Goal: Task Accomplishment & Management: Use online tool/utility

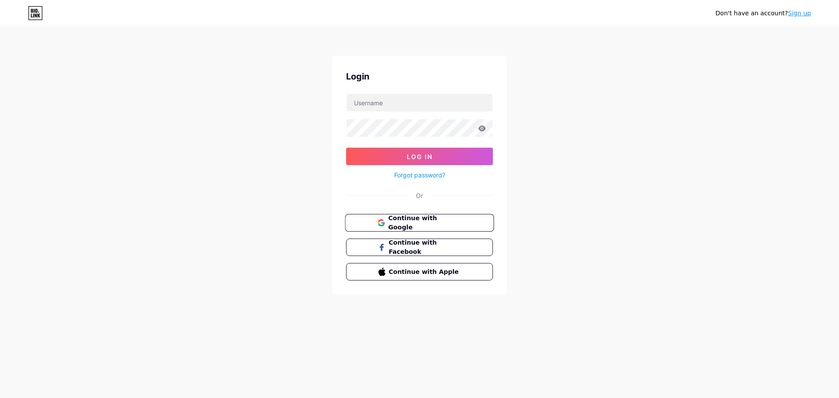
click at [386, 224] on span "Continue with Google" at bounding box center [420, 223] width 84 height 19
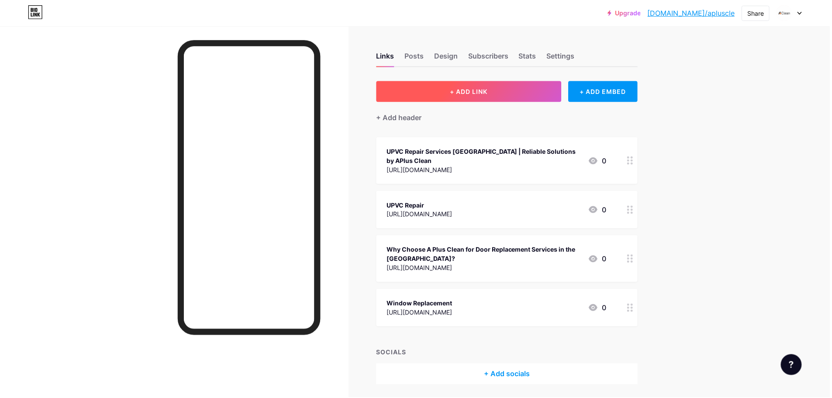
click at [496, 95] on button "+ ADD LINK" at bounding box center [471, 91] width 186 height 21
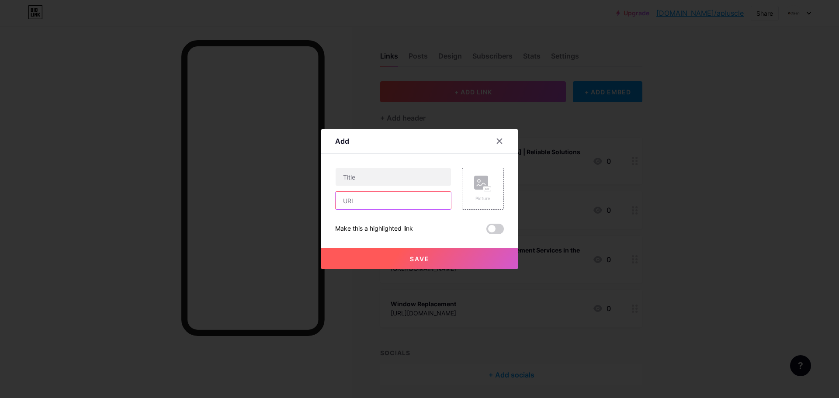
click at [355, 200] on input "text" at bounding box center [393, 200] width 115 height 17
paste input "[URL][DOMAIN_NAME]"
type input "[URL][DOMAIN_NAME]"
click at [371, 179] on input "text" at bounding box center [393, 176] width 115 height 17
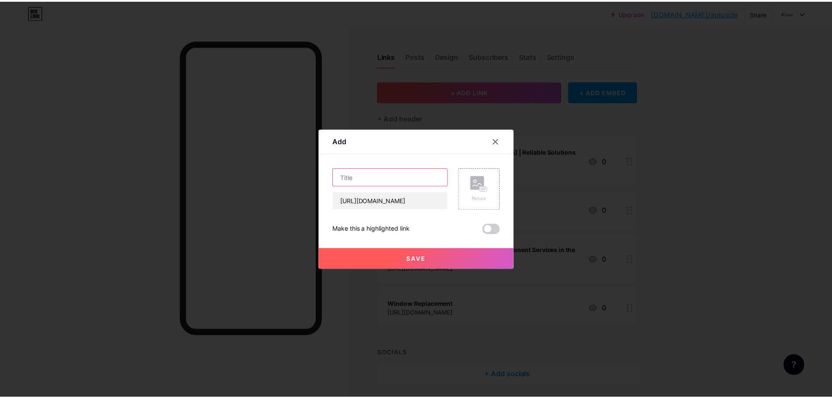
scroll to position [0, 0]
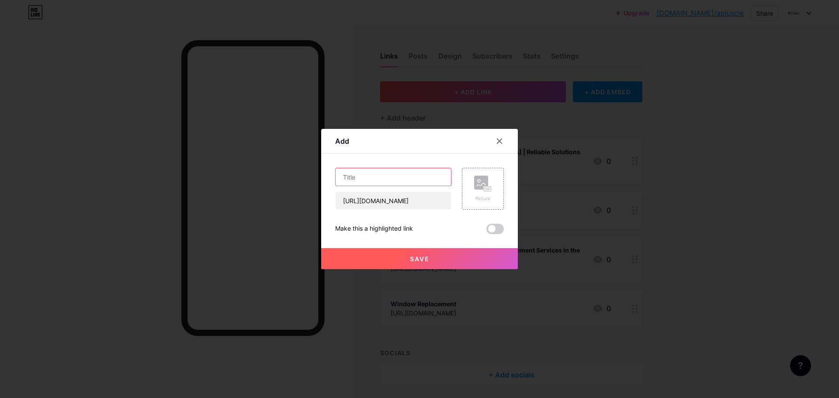
paste input "Replacement Services [GEOGRAPHIC_DATA]"
type input "Replacement Services [GEOGRAPHIC_DATA]"
click at [411, 256] on span "Save" at bounding box center [420, 258] width 20 height 7
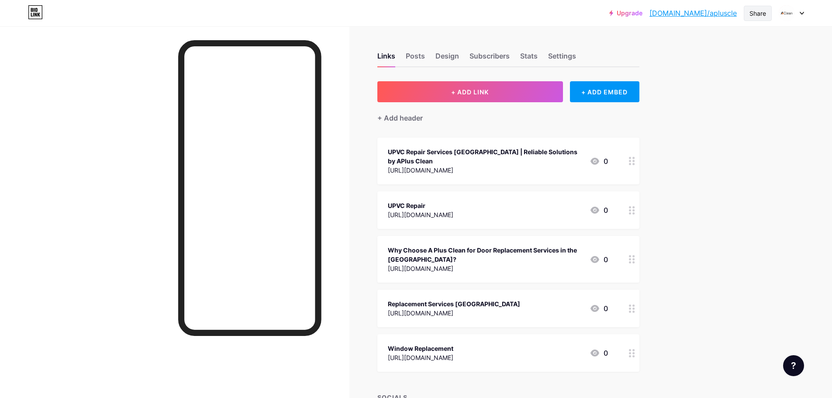
click at [764, 16] on div "Share" at bounding box center [758, 13] width 17 height 9
click at [719, 47] on div "Copy link" at bounding box center [706, 45] width 130 height 21
